Goal: Find specific page/section

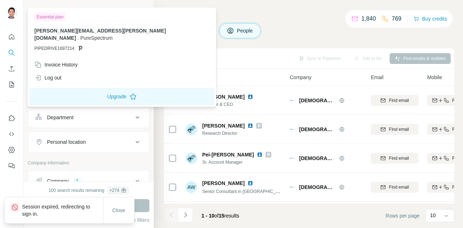
click at [12, 15] on img at bounding box center [12, 13] width 12 height 12
